Goal: Task Accomplishment & Management: Manage account settings

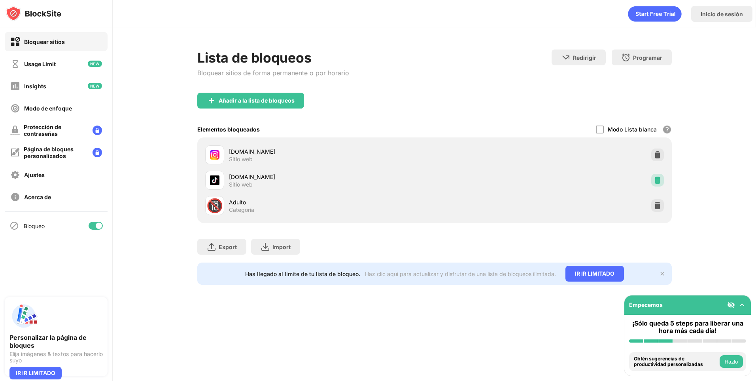
click at [656, 180] on img at bounding box center [658, 180] width 8 height 8
click at [656, 179] on img at bounding box center [658, 180] width 8 height 8
